Goal: Check status

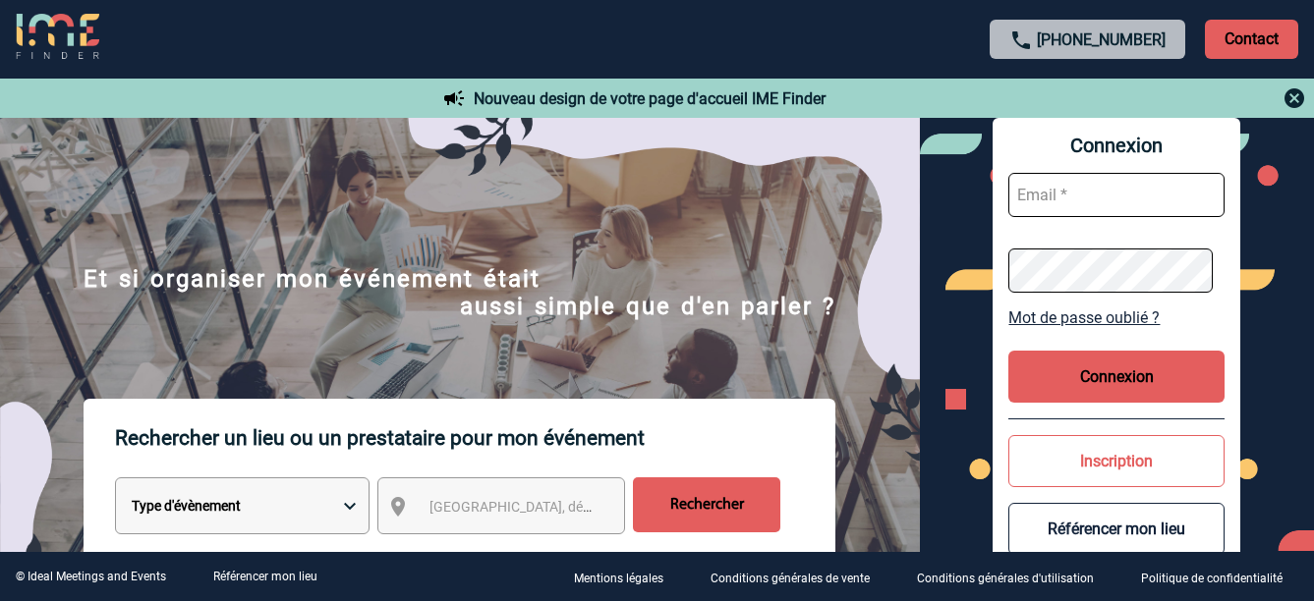
click at [1153, 193] on input "text" at bounding box center [1116, 195] width 216 height 44
type input "[PERSON_NAME][EMAIL_ADDRESS][DOMAIN_NAME]"
click at [1090, 375] on button "Connexion" at bounding box center [1116, 377] width 216 height 52
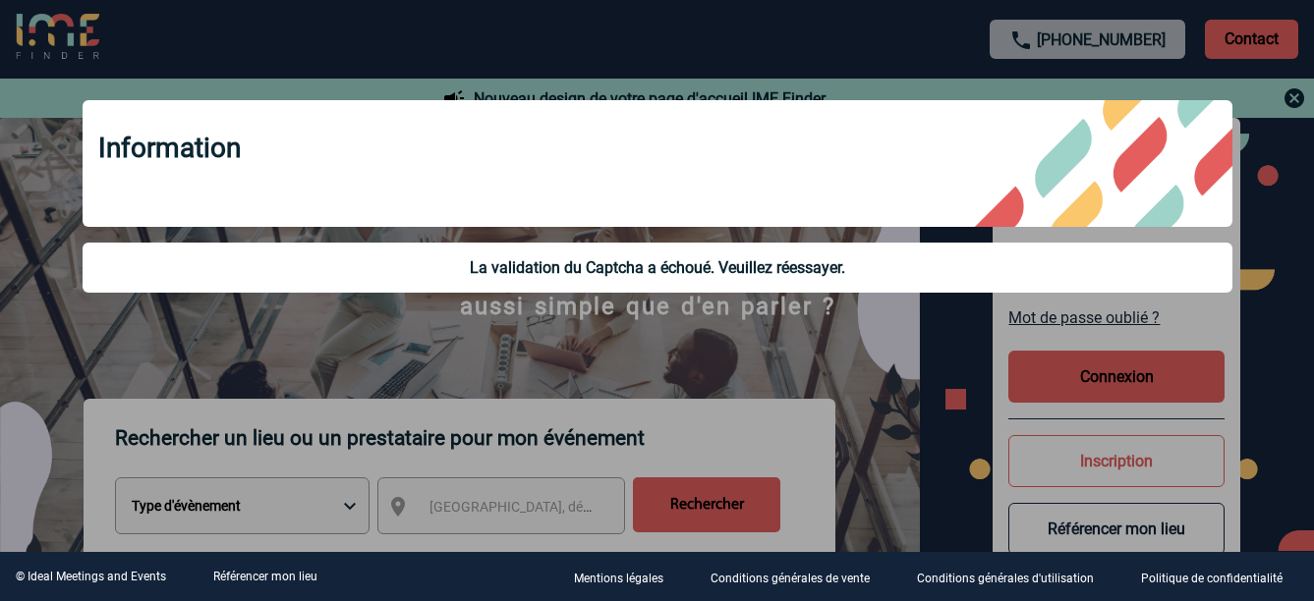
click at [1283, 90] on div at bounding box center [657, 300] width 1314 height 601
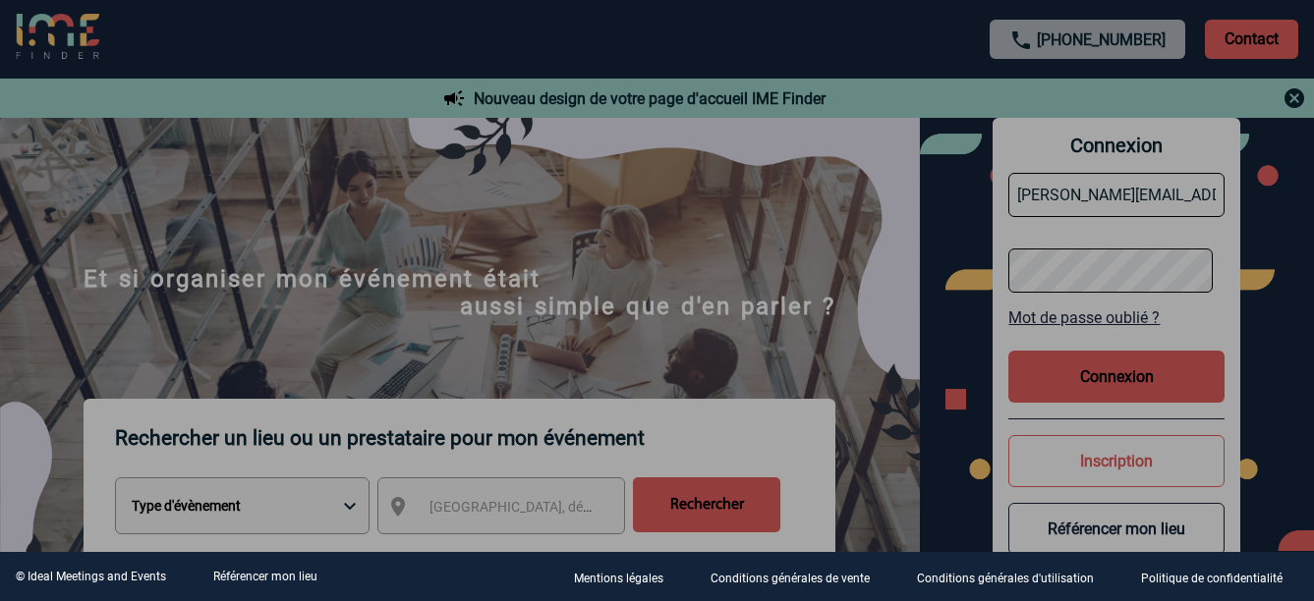
click at [1295, 101] on div at bounding box center [657, 300] width 1314 height 601
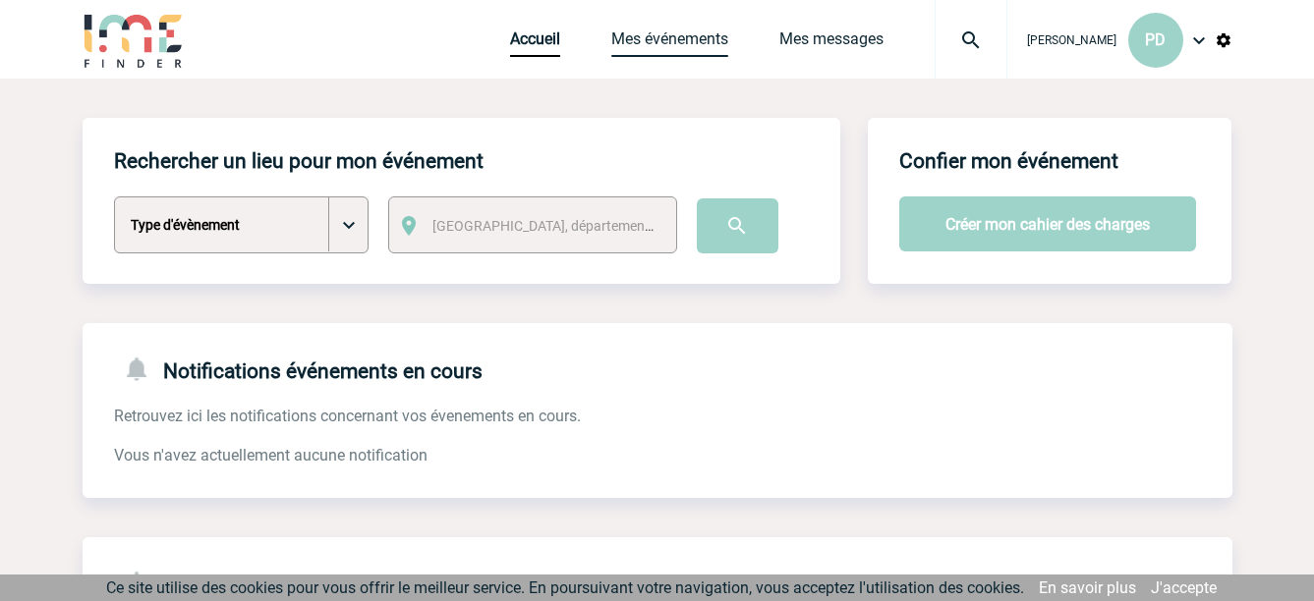
click at [690, 42] on link "Mes événements" at bounding box center [669, 43] width 117 height 28
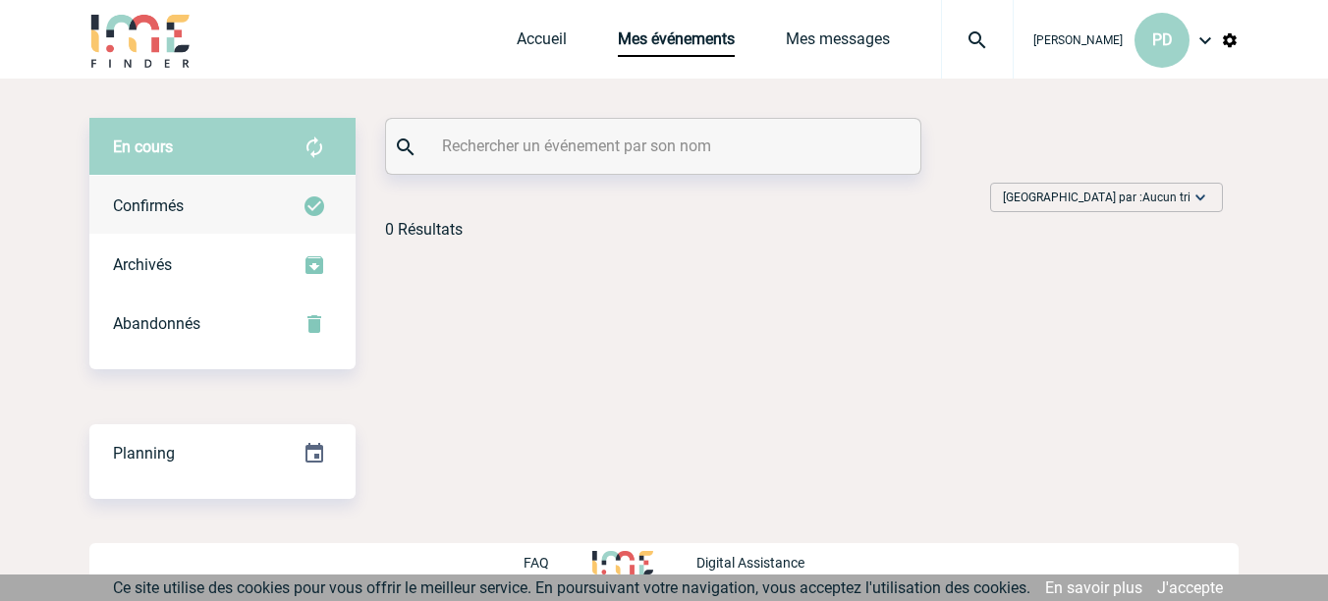
click at [256, 211] on div "Confirmés" at bounding box center [222, 206] width 266 height 59
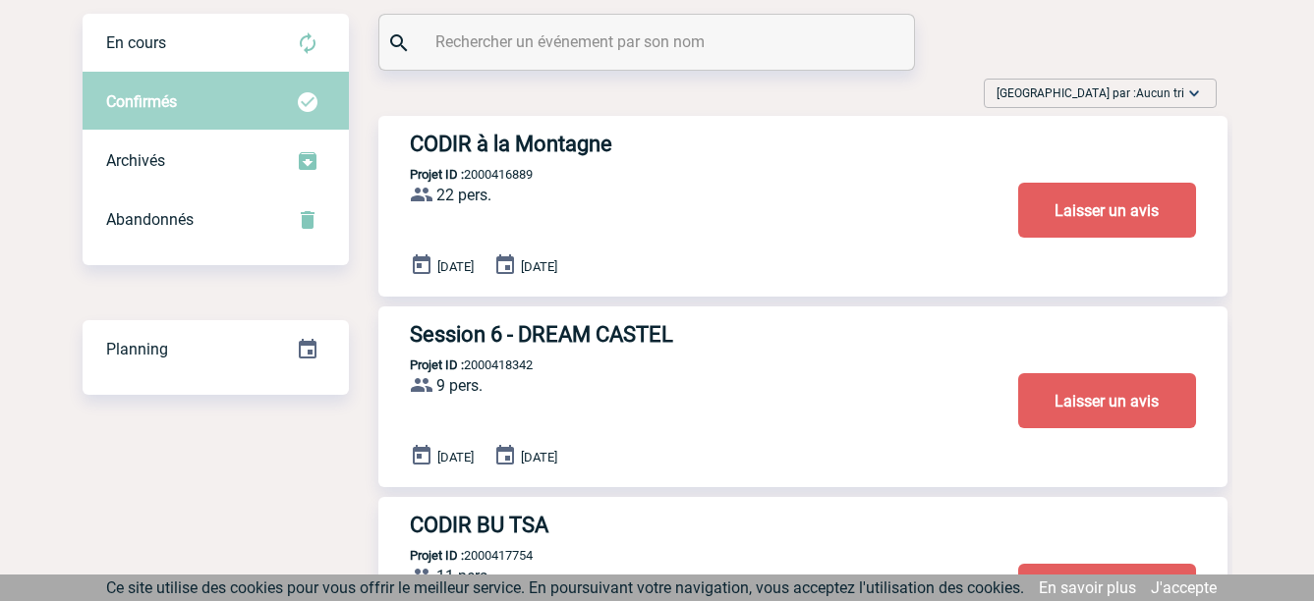
scroll to position [70, 0]
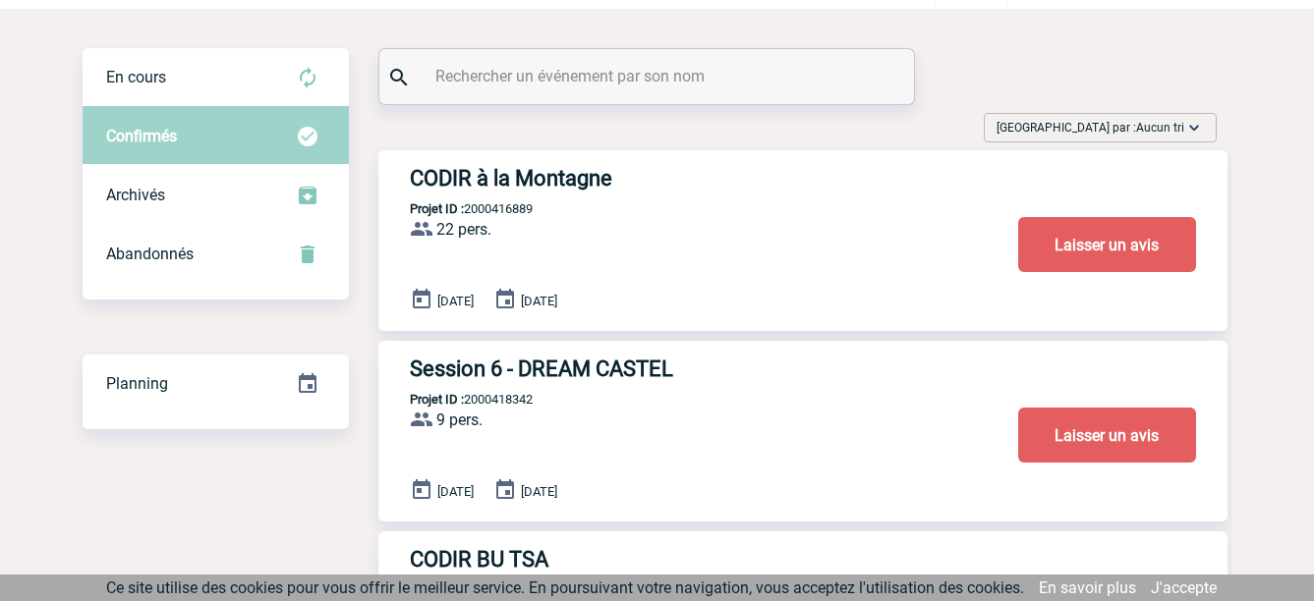
click at [543, 170] on h3 "CODIR à la Montagne" at bounding box center [705, 178] width 590 height 25
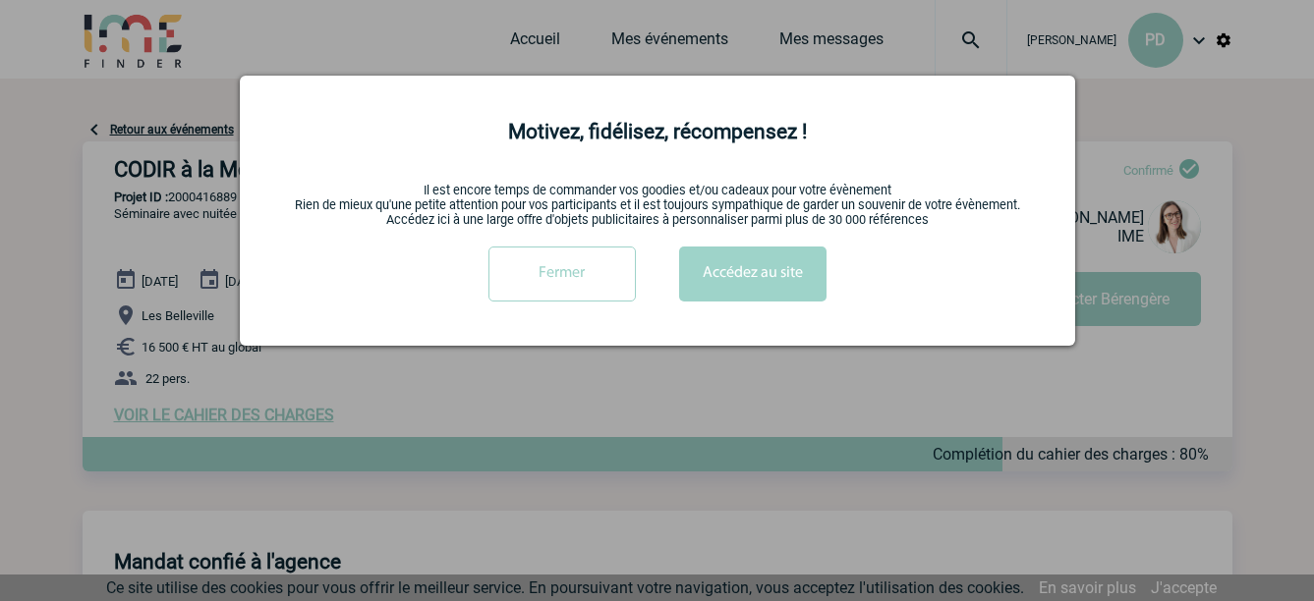
click at [588, 279] on input "Fermer" at bounding box center [561, 274] width 147 height 55
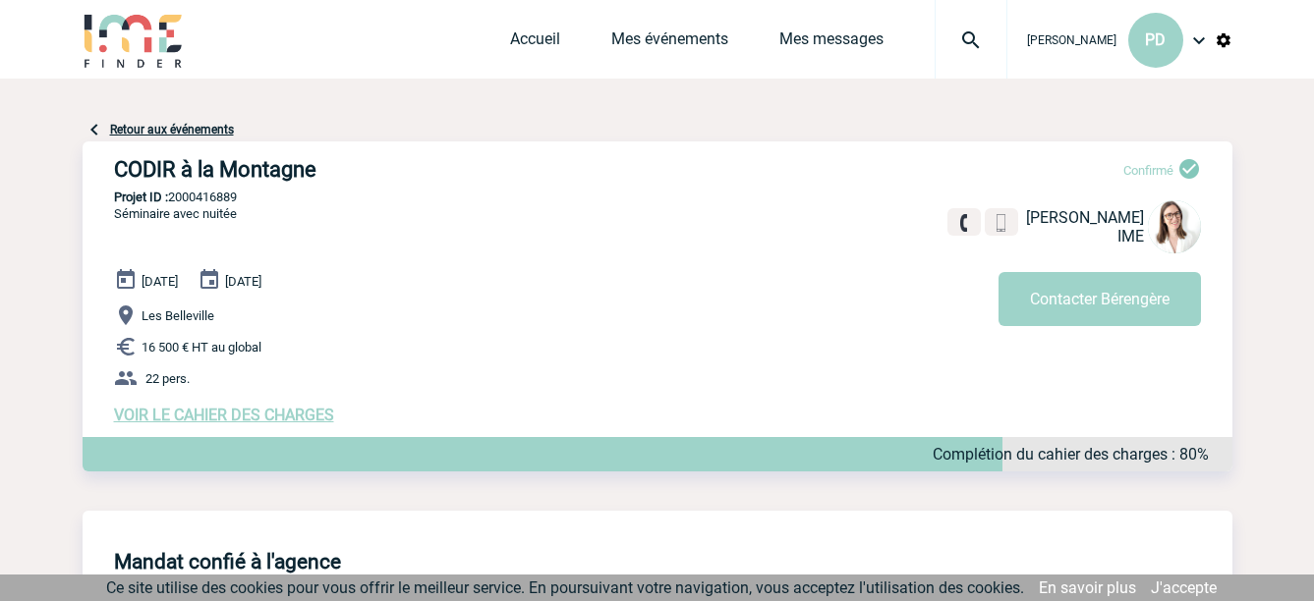
click at [1093, 209] on span "Bérengère LEMONNIER" at bounding box center [1085, 217] width 118 height 19
click at [1187, 226] on img at bounding box center [1174, 226] width 53 height 53
drag, startPoint x: 1142, startPoint y: 215, endPoint x: 983, endPoint y: 216, distance: 159.2
click at [1026, 216] on span "Bérengère LEMONNIER" at bounding box center [1085, 217] width 118 height 19
copy span "Bérengère LEMONNIER"
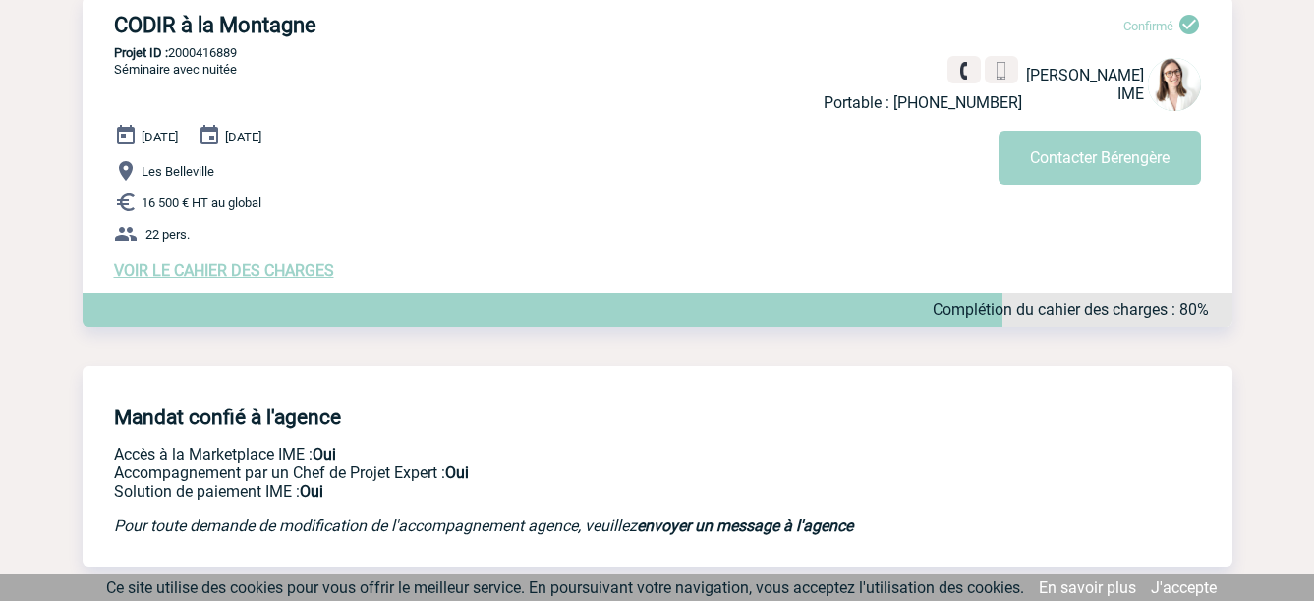
scroll to position [197, 0]
